Goal: Find specific page/section: Find specific page/section

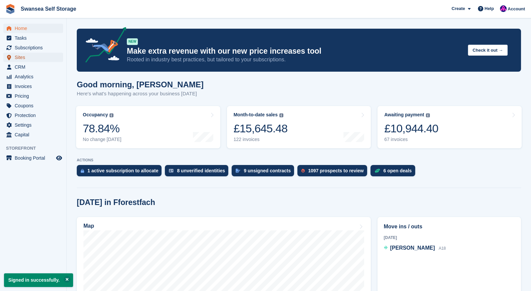
click at [21, 55] on span "Sites" at bounding box center [35, 57] width 40 height 9
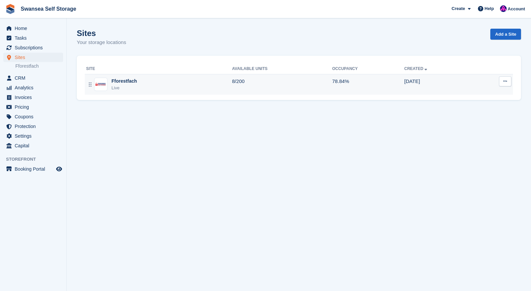
click at [122, 83] on div "Fforestfach" at bounding box center [123, 81] width 25 height 7
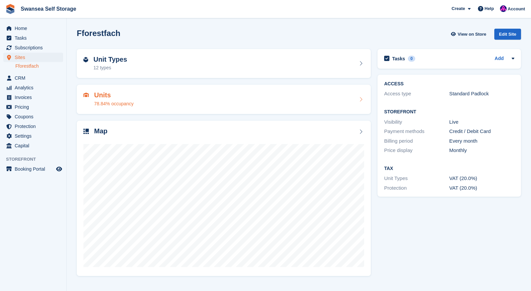
drag, startPoint x: 0, startPoint y: 0, endPoint x: 110, endPoint y: 100, distance: 149.3
click at [110, 100] on div "Units 78.84% occupancy" at bounding box center [113, 99] width 39 height 16
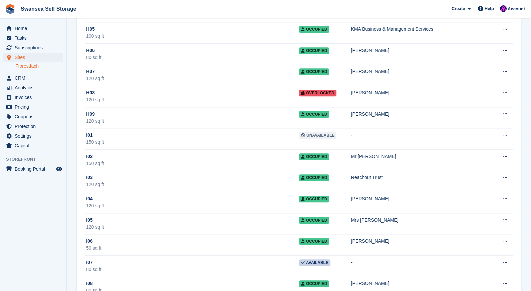
scroll to position [1802, 0]
